Goal: Task Accomplishment & Management: Manage account settings

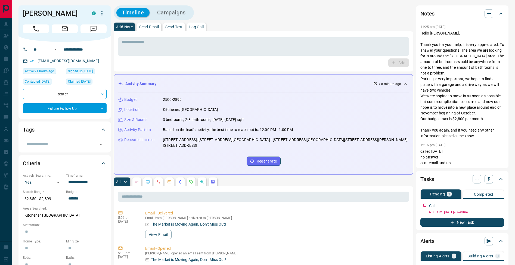
click at [200, 27] on p "Log Call" at bounding box center [196, 27] width 14 height 4
click at [402, 64] on button "Log Call" at bounding box center [398, 63] width 21 height 9
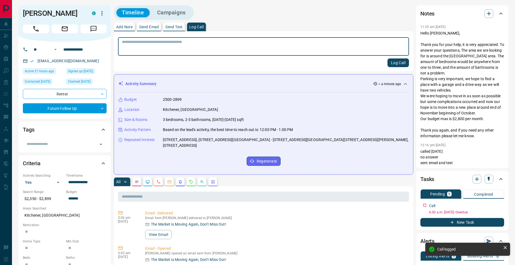
click at [129, 26] on p "Add Note" at bounding box center [124, 27] width 17 height 4
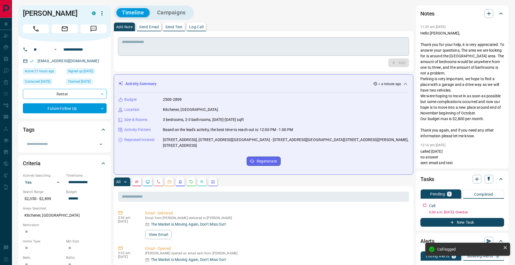
click at [132, 48] on textarea at bounding box center [264, 47] width 284 height 14
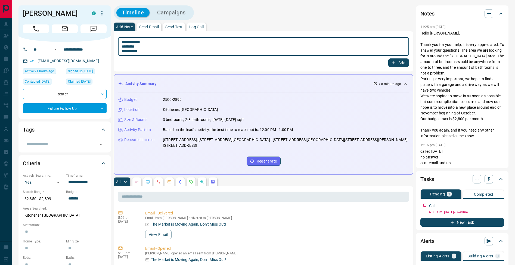
click at [124, 47] on textarea "**********" at bounding box center [264, 47] width 284 height 14
type textarea "**********"
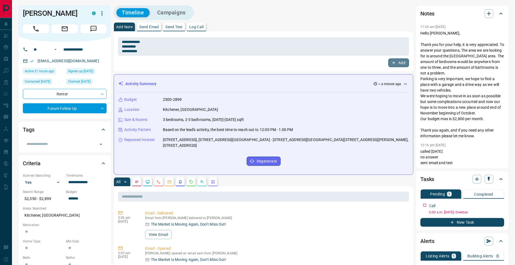
click at [400, 63] on button "Add" at bounding box center [399, 63] width 21 height 9
click at [501, 207] on icon "button" at bounding box center [501, 204] width 4 height 4
click at [499, 213] on li "Edit" at bounding box center [492, 215] width 24 height 8
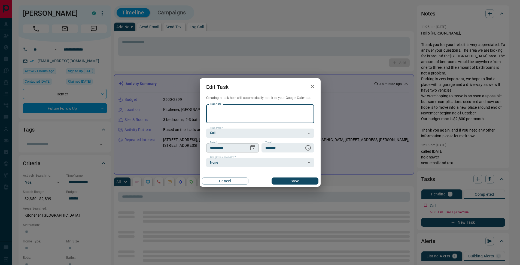
click at [253, 149] on icon "Choose date, selected date is Aug 14, 2025" at bounding box center [252, 147] width 5 height 5
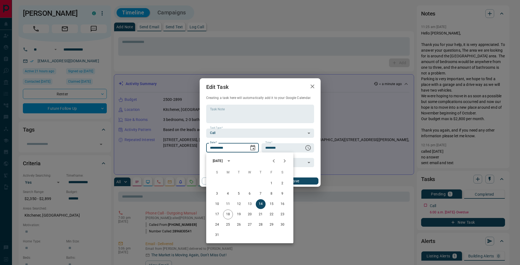
click at [285, 167] on div "[DATE] S M T W T F S 1 2 3 4 5 6 7 8 9 10 11 12 13 14 15 16 17 18 19 20 21 22 2…" at bounding box center [249, 198] width 87 height 91
click at [283, 163] on icon "Next month" at bounding box center [284, 161] width 7 height 7
click at [250, 185] on button "3" at bounding box center [250, 184] width 10 height 10
type input "**********"
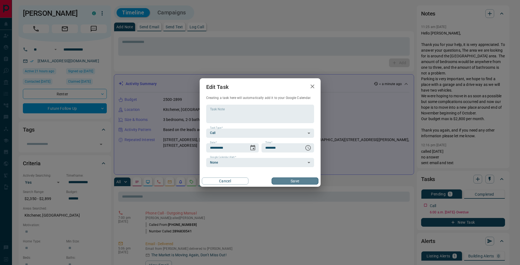
click at [296, 180] on button "Save" at bounding box center [294, 181] width 47 height 7
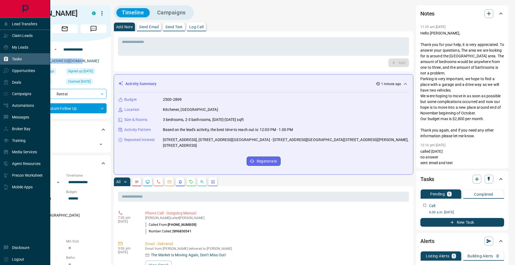
click at [6, 60] on icon at bounding box center [6, 59] width 4 height 5
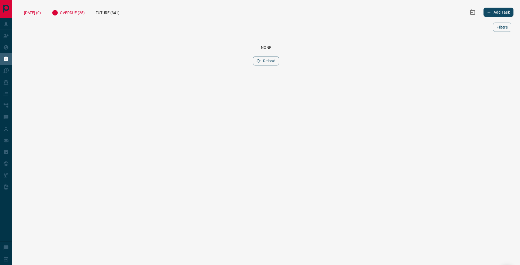
click at [75, 13] on div "Overdue (25)" at bounding box center [68, 11] width 44 height 13
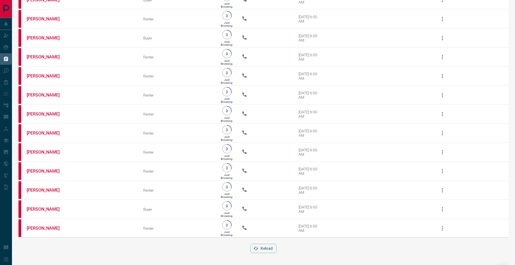
scroll to position [185, 0]
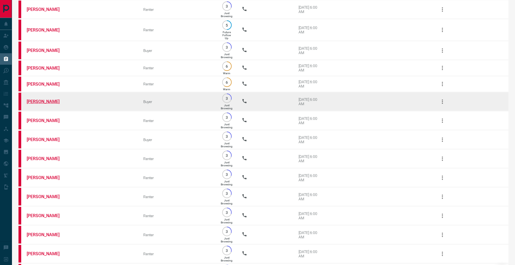
click at [46, 104] on link "[PERSON_NAME]" at bounding box center [47, 101] width 41 height 5
